Goal: Register for event/course

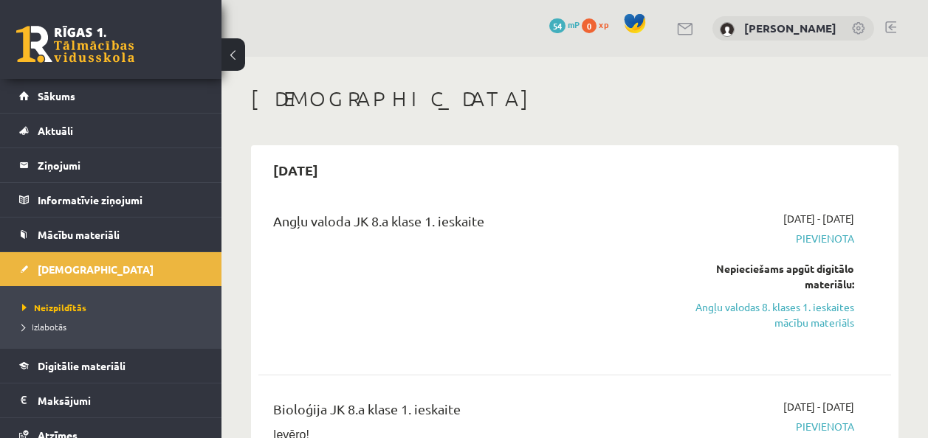
scroll to position [383, 0]
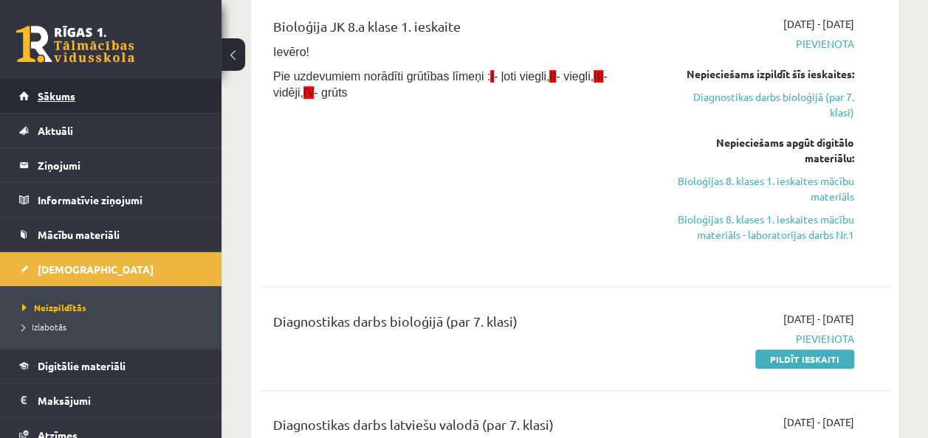
click at [109, 108] on link "Sākums" at bounding box center [111, 96] width 184 height 34
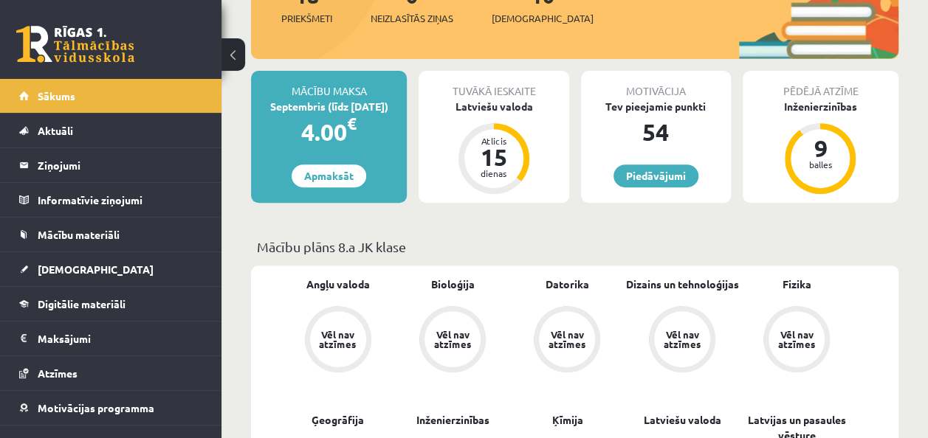
scroll to position [227, 0]
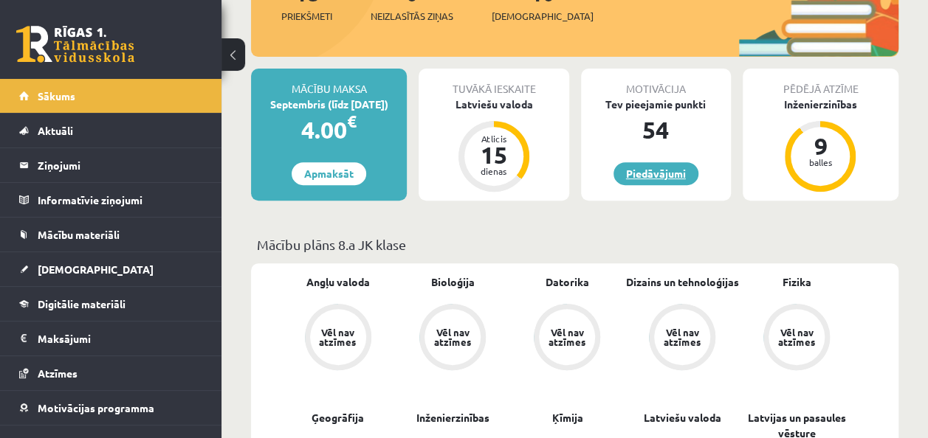
click at [667, 171] on link "Piedāvājumi" at bounding box center [655, 173] width 85 height 23
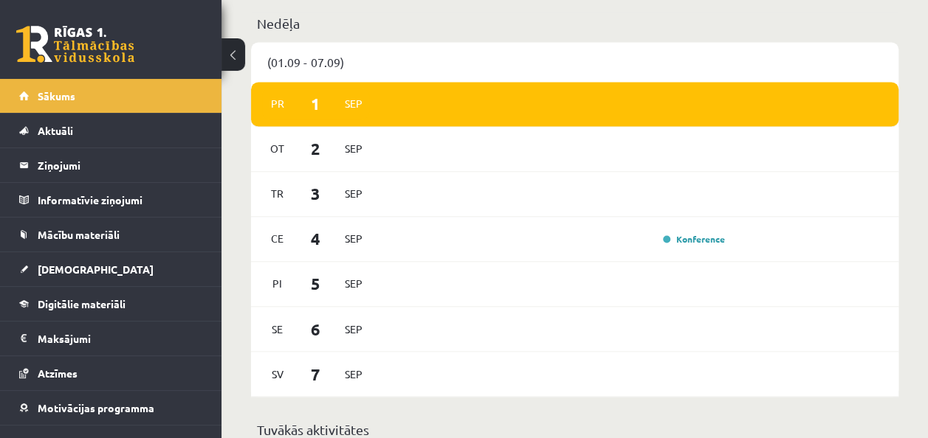
scroll to position [1064, 0]
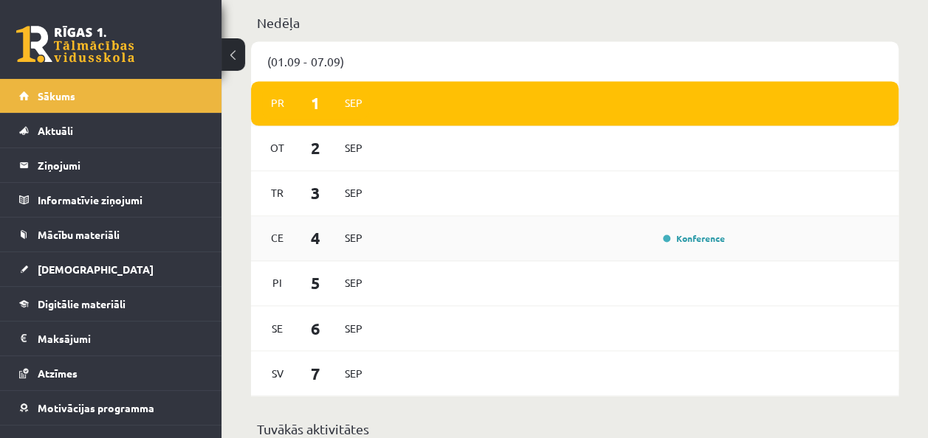
click at [596, 229] on div "[DATE] Konference" at bounding box center [574, 238] width 647 height 45
click at [698, 242] on link "Konference" at bounding box center [694, 239] width 62 height 12
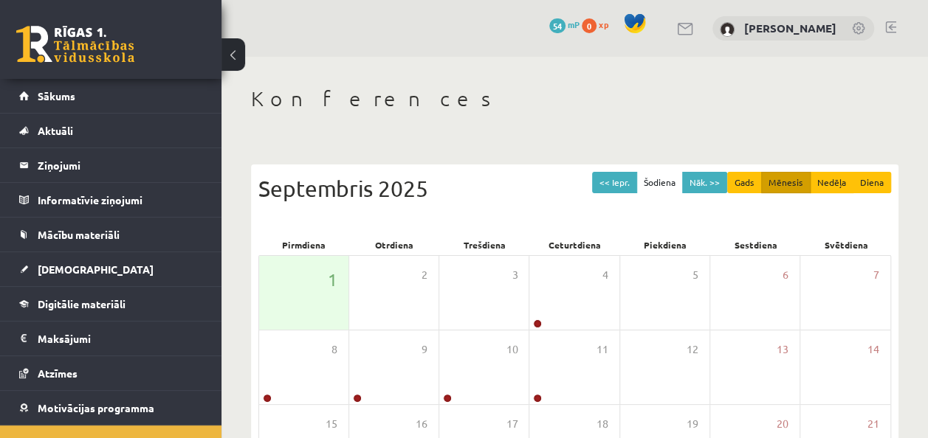
scroll to position [72, 0]
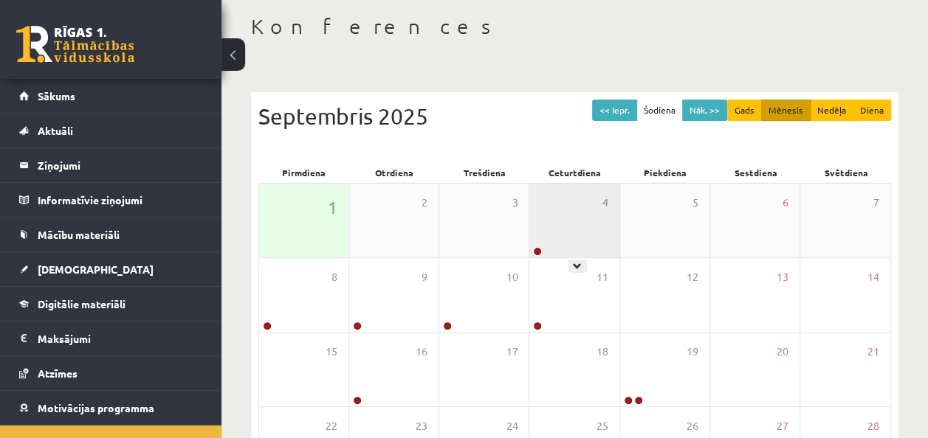
click at [560, 229] on div "4" at bounding box center [573, 221] width 89 height 74
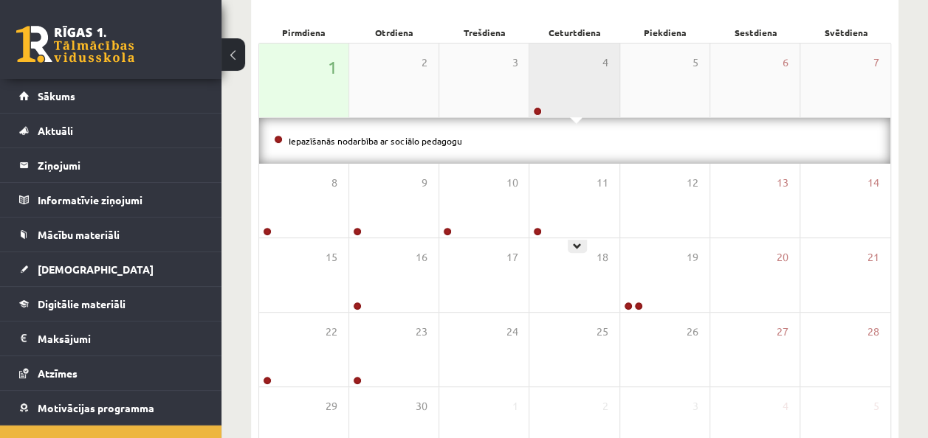
scroll to position [214, 0]
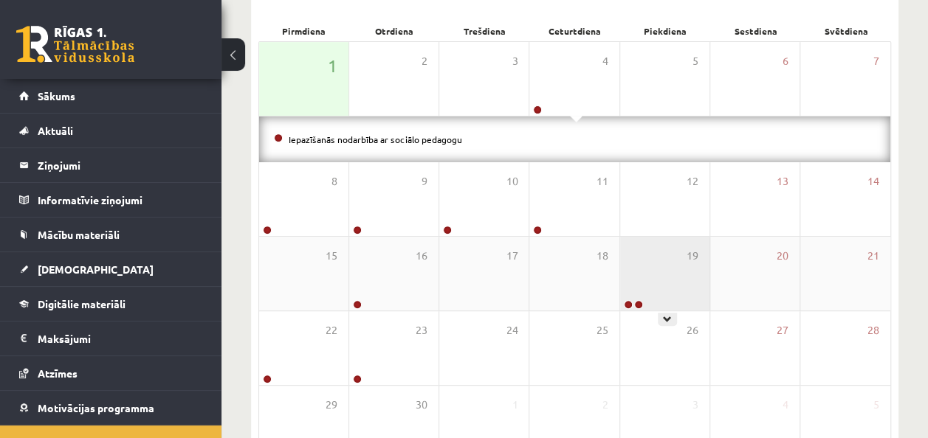
click at [646, 292] on div "19" at bounding box center [664, 274] width 89 height 74
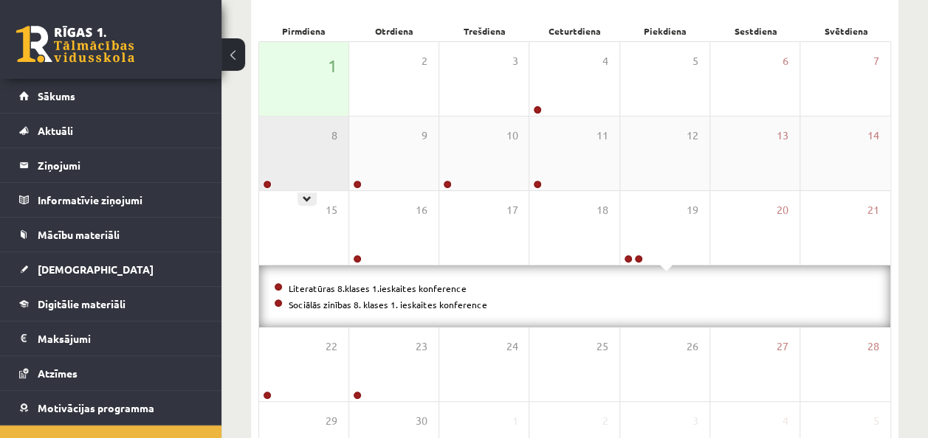
click at [320, 177] on div "8" at bounding box center [303, 154] width 89 height 74
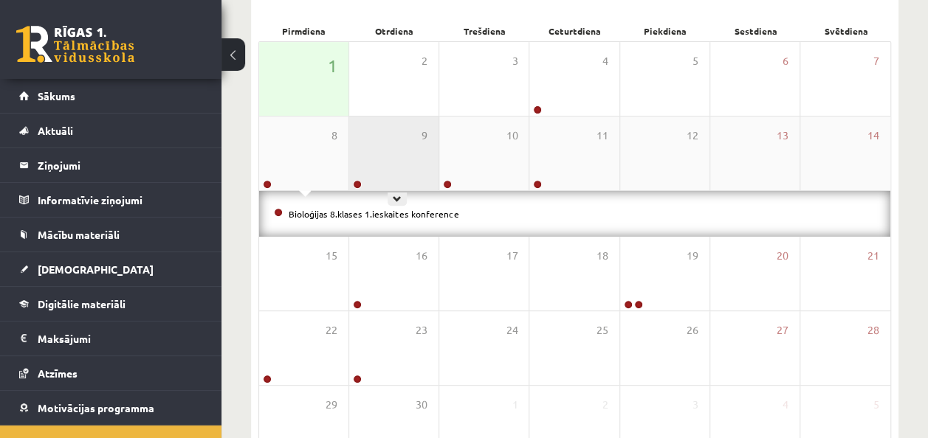
click at [417, 174] on div "9" at bounding box center [393, 154] width 89 height 74
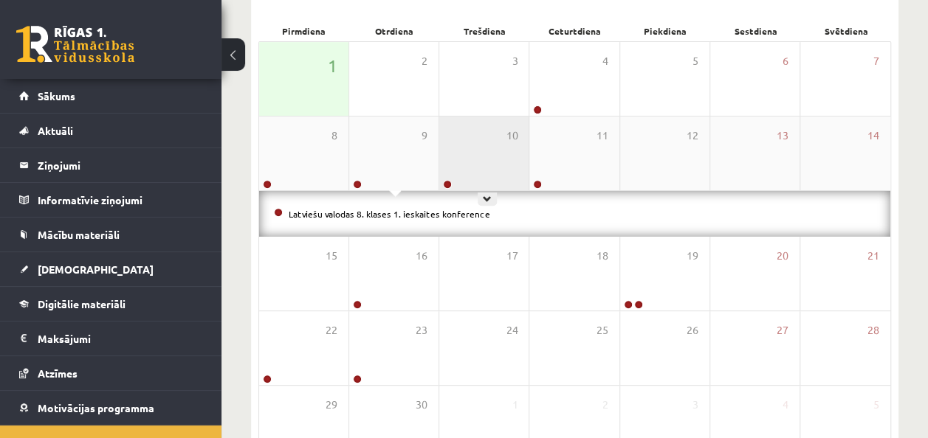
click at [518, 177] on div "10" at bounding box center [483, 154] width 89 height 74
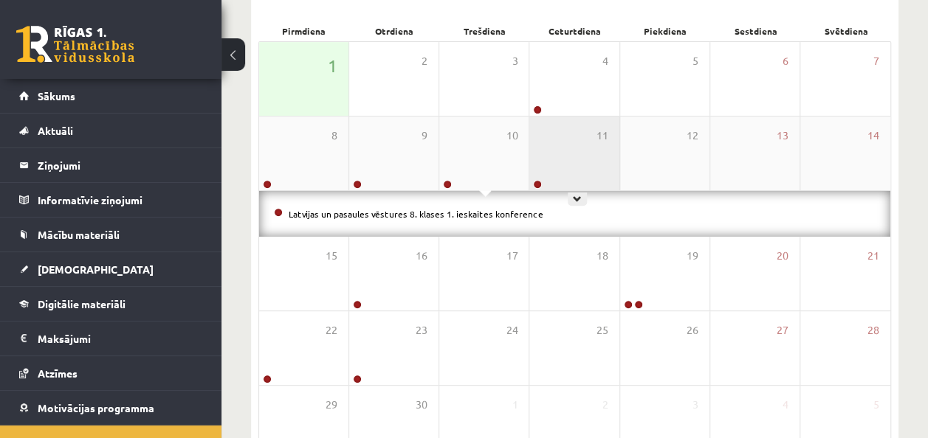
click at [600, 173] on div "11" at bounding box center [573, 154] width 89 height 74
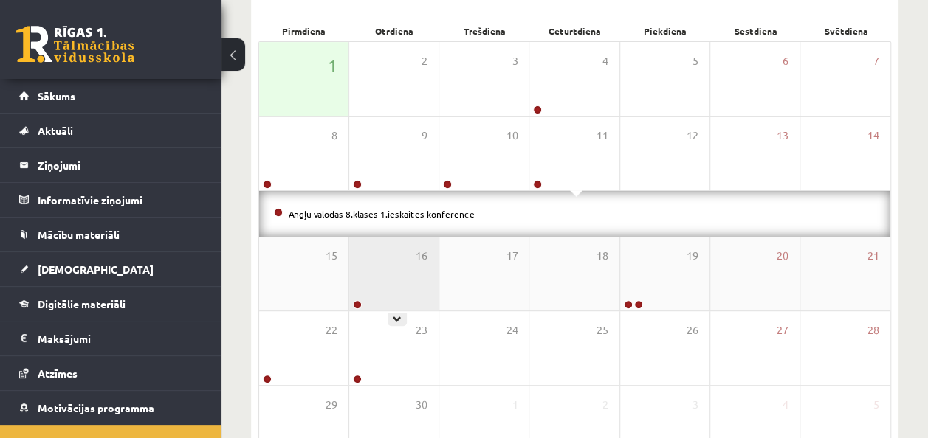
click at [386, 288] on div "16" at bounding box center [393, 274] width 89 height 74
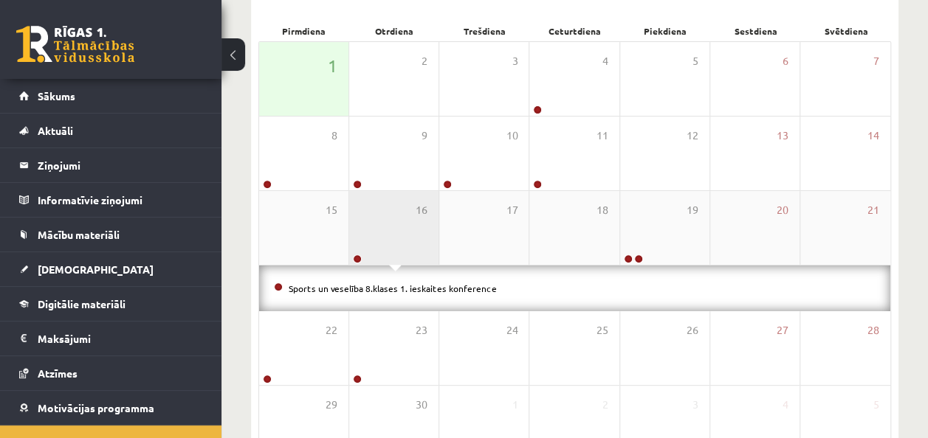
scroll to position [232, 0]
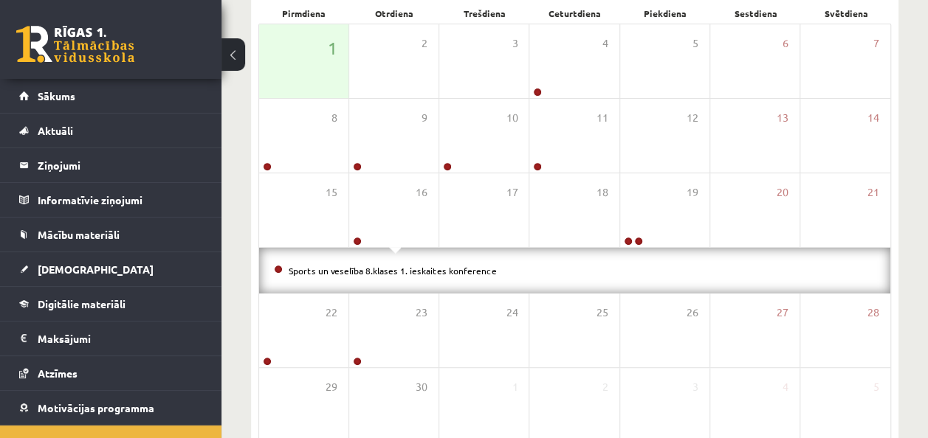
click at [374, 275] on li "Sports un veselība 8.klases 1. ieskaites konference" at bounding box center [575, 271] width 602 height 16
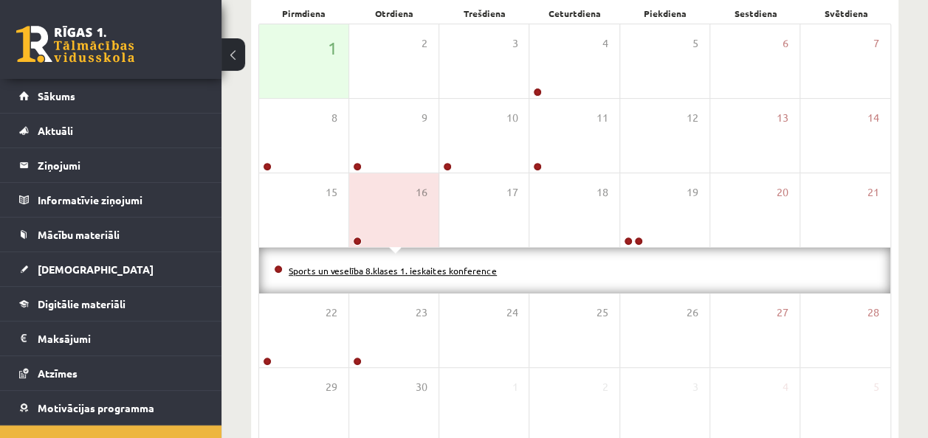
click at [370, 267] on link "Sports un veselība 8.klases 1. ieskaites konference" at bounding box center [393, 271] width 208 height 12
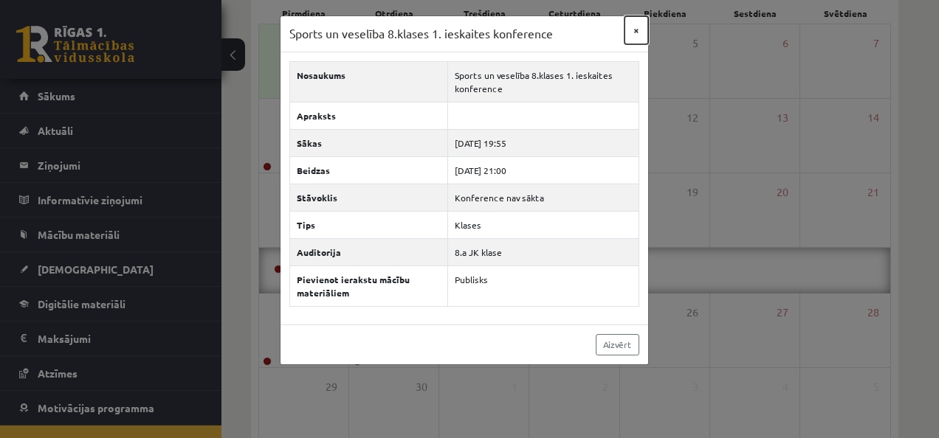
click at [631, 32] on button "×" at bounding box center [636, 30] width 24 height 28
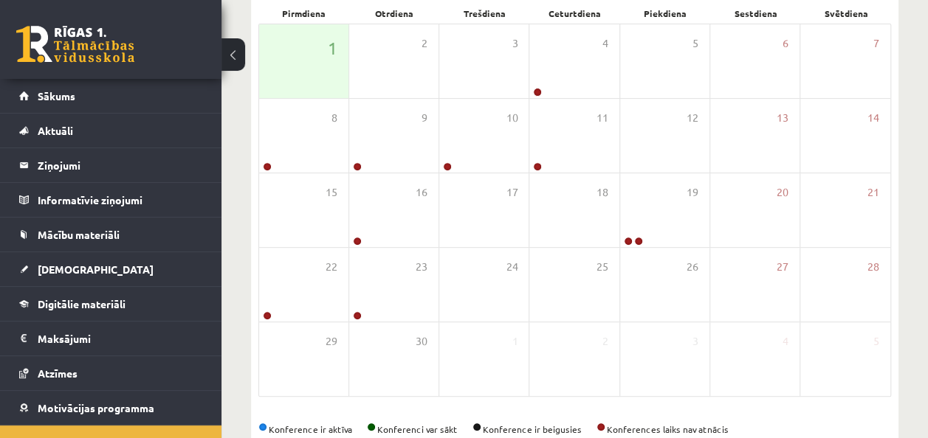
scroll to position [0, 0]
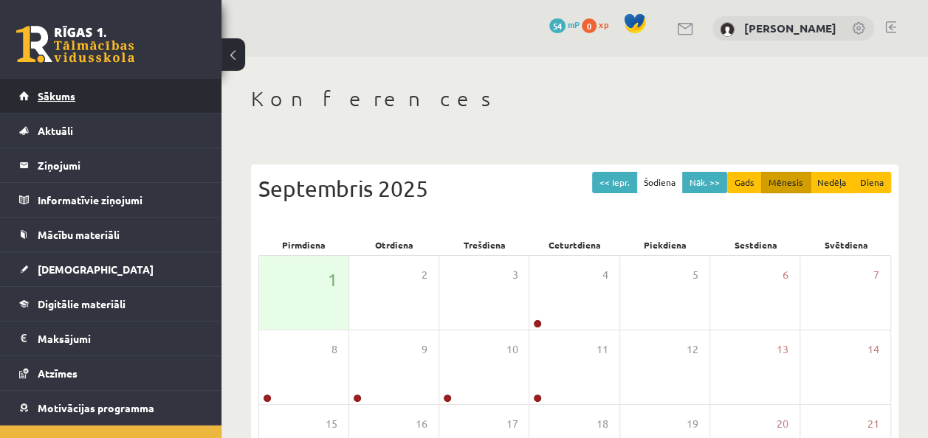
click at [54, 108] on link "Sākums" at bounding box center [111, 96] width 184 height 34
